Goal: Information Seeking & Learning: Learn about a topic

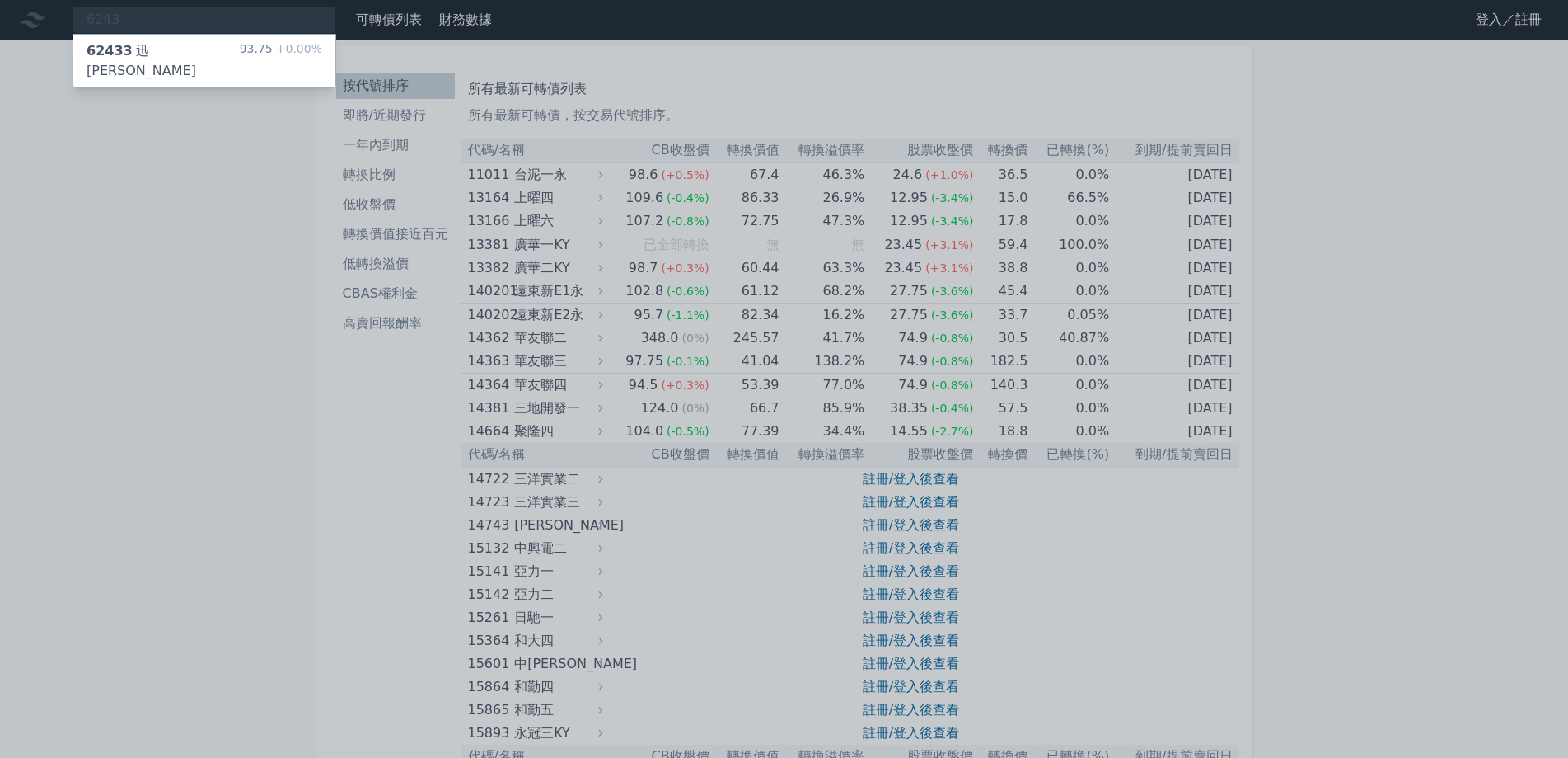
click at [153, 15] on div at bounding box center [784, 379] width 1568 height 758
drag, startPoint x: 129, startPoint y: 18, endPoint x: 41, endPoint y: 17, distance: 88.0
click at [73, 17] on div "6243 62433 迅杰三 93.75 +0.00%" at bounding box center [204, 20] width 264 height 28
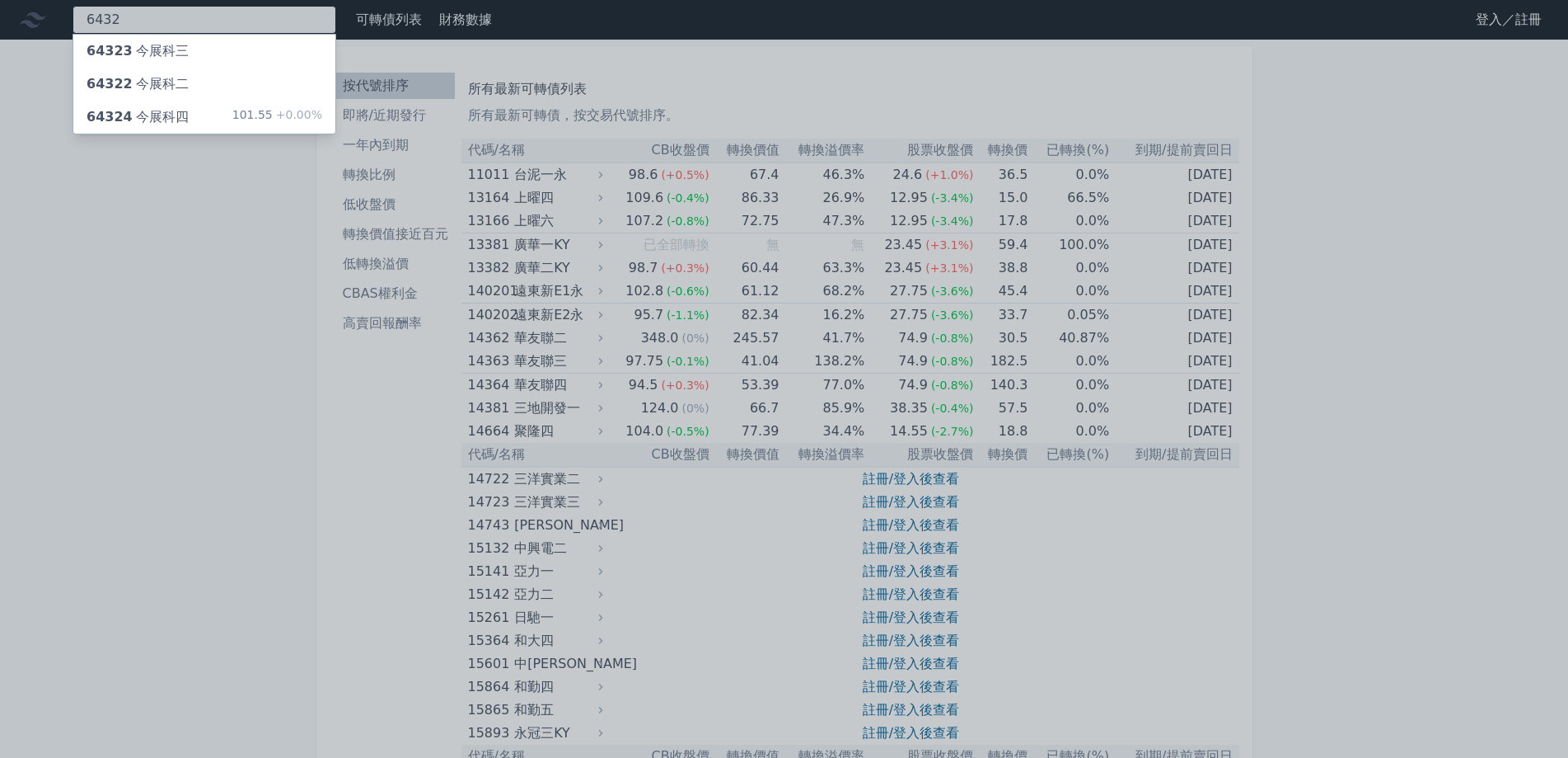
type input "6432"
click at [130, 109] on div "64324 今展科四" at bounding box center [137, 116] width 102 height 20
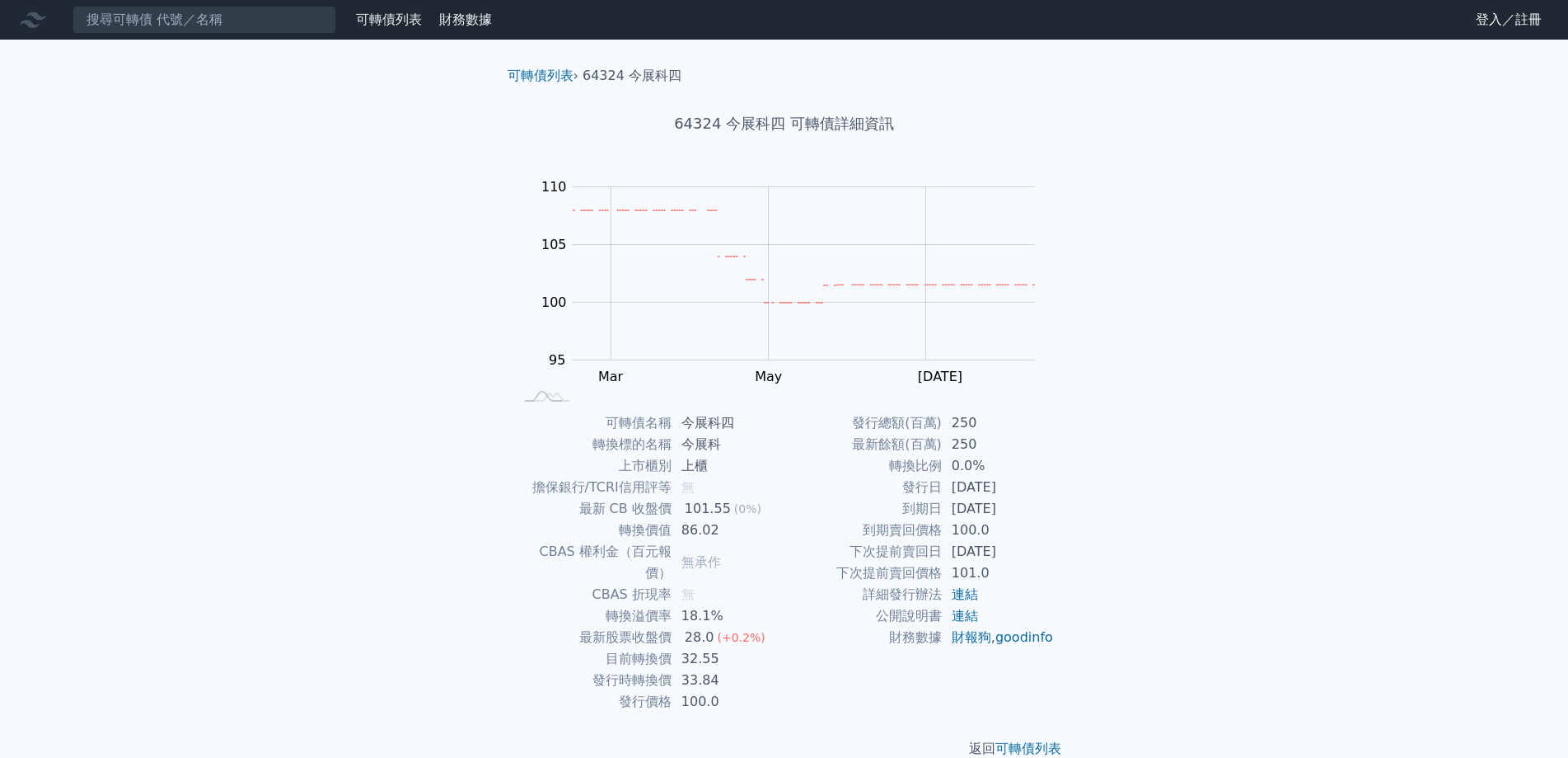
drag, startPoint x: 261, startPoint y: 238, endPoint x: 232, endPoint y: 122, distance: 119.6
click at [260, 234] on div "可轉債列表 財務數據 可轉債列表 財務數據 登入／註冊 登入／註冊 可轉債列表 › 64324 今展科四 64324 今展科四 可轉債詳細資訊 Zoom Ou…" at bounding box center [784, 392] width 1568 height 785
click at [168, 21] on input at bounding box center [204, 20] width 264 height 28
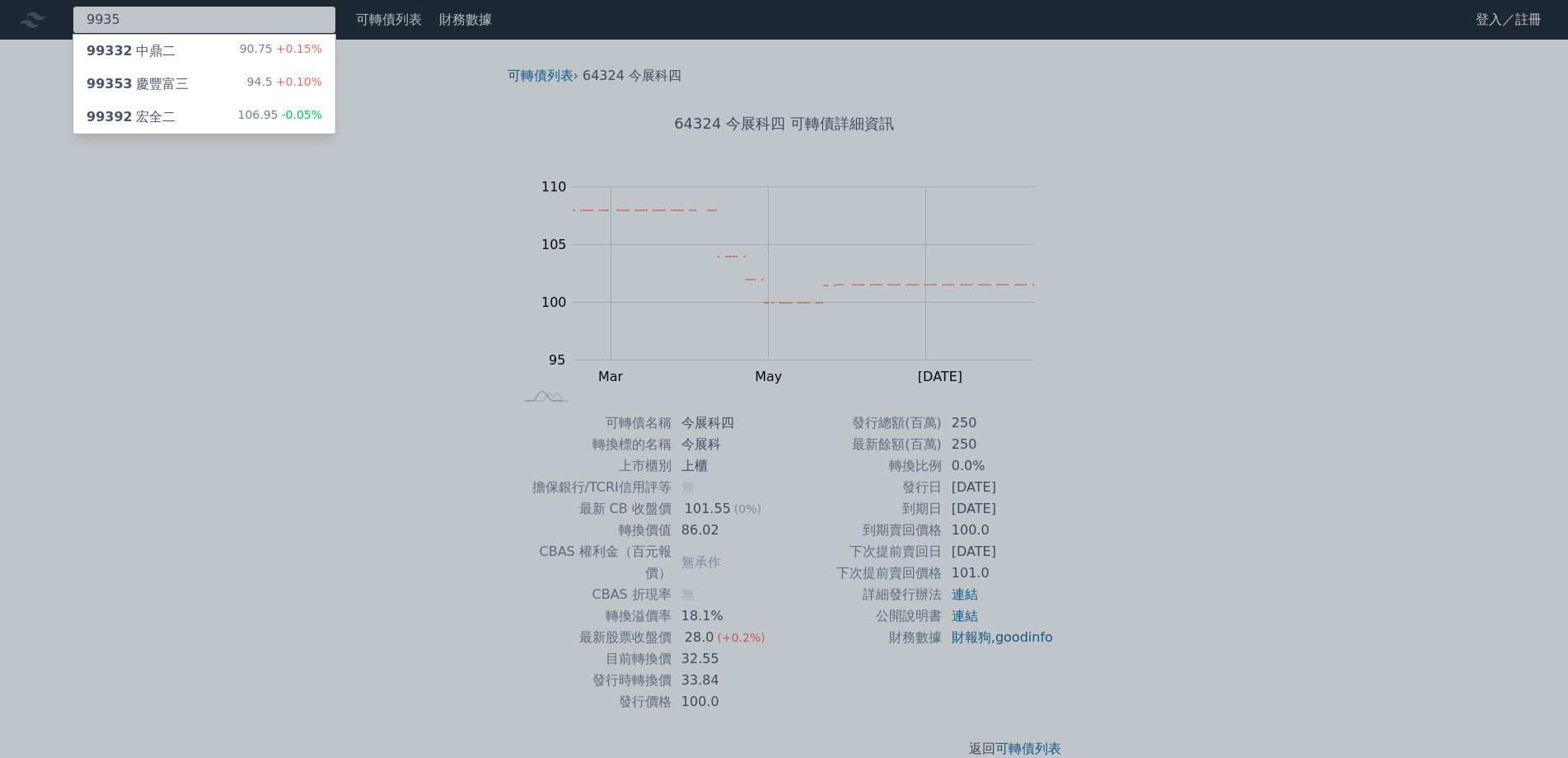
type input "9935"
click at [143, 80] on div "99353 慶豐富三" at bounding box center [137, 84] width 102 height 20
